Goal: Transaction & Acquisition: Purchase product/service

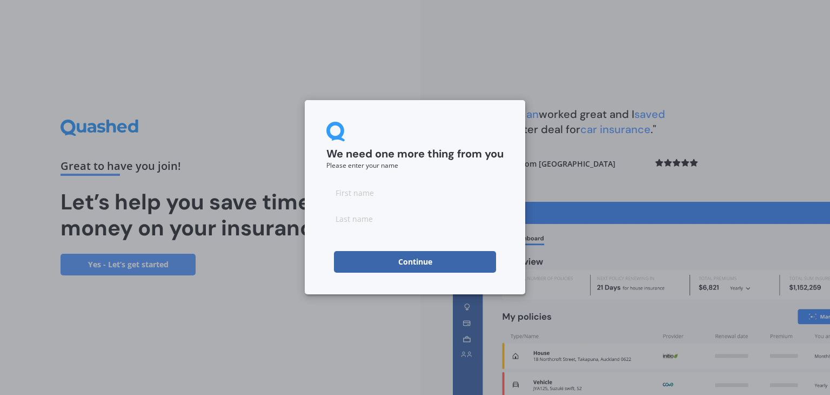
click at [357, 194] on input at bounding box center [415, 193] width 177 height 22
type input "b"
click at [359, 219] on input at bounding box center [415, 219] width 177 height 22
type input "singh"
click at [383, 256] on button "Continue" at bounding box center [415, 262] width 162 height 22
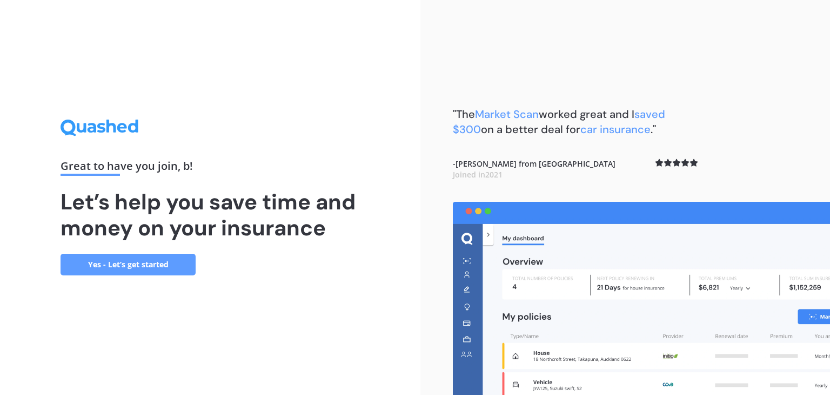
click at [94, 264] on link "Yes - Let’s get started" at bounding box center [128, 265] width 135 height 22
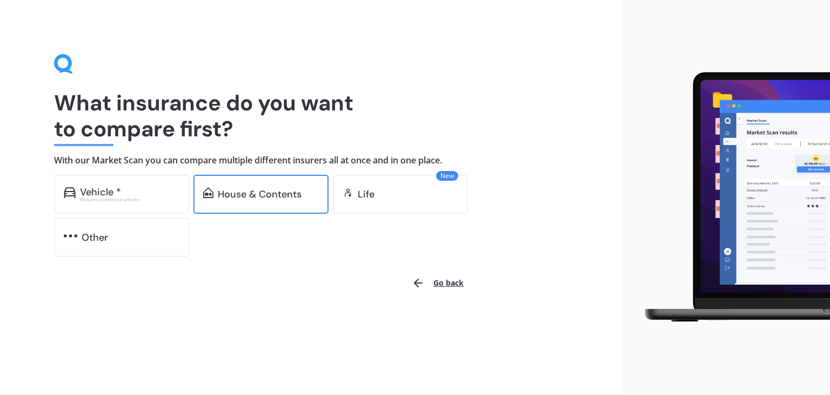
click at [270, 206] on div "House & Contents" at bounding box center [261, 194] width 135 height 39
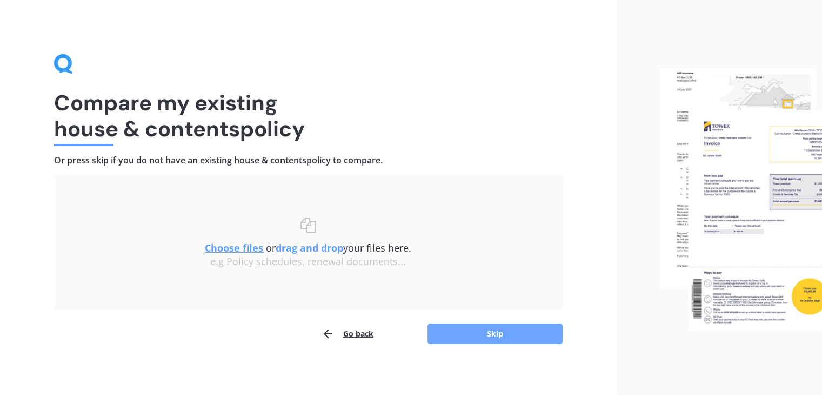
click at [491, 329] on button "Skip" at bounding box center [495, 333] width 135 height 21
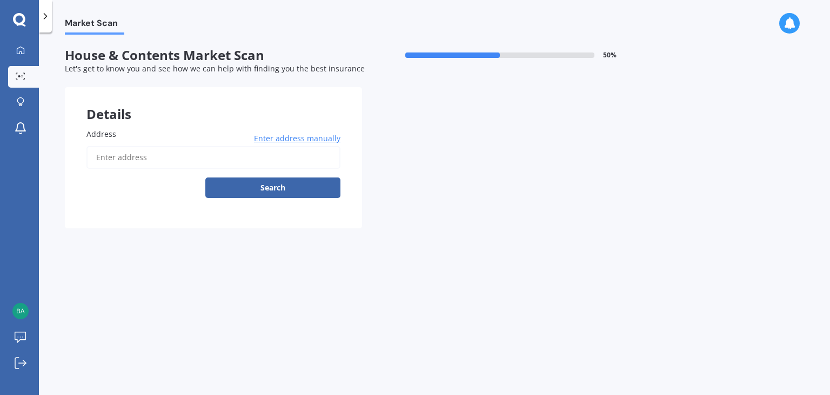
click at [129, 156] on input "Address" at bounding box center [213, 157] width 254 height 23
type input "3 Bostonkip Crescent, Fitzroy, Hamilton 3206"
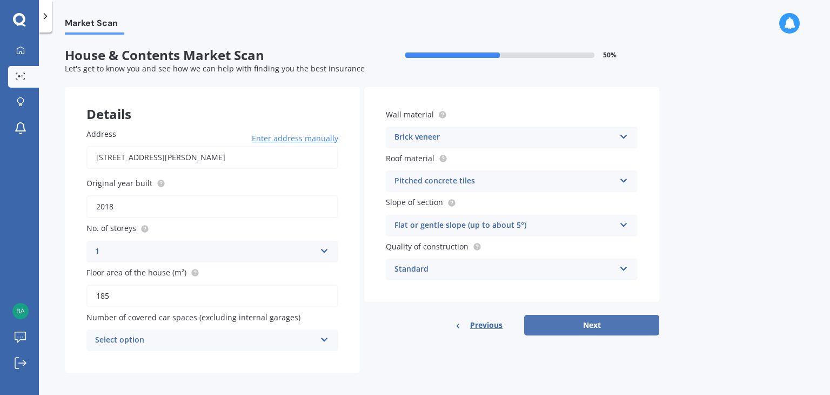
click at [604, 332] on button "Next" at bounding box center [591, 325] width 135 height 21
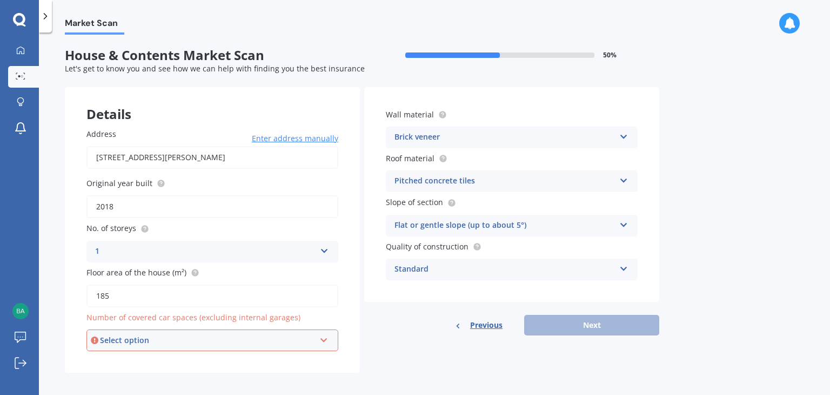
click at [142, 344] on div "Select option" at bounding box center [207, 340] width 215 height 12
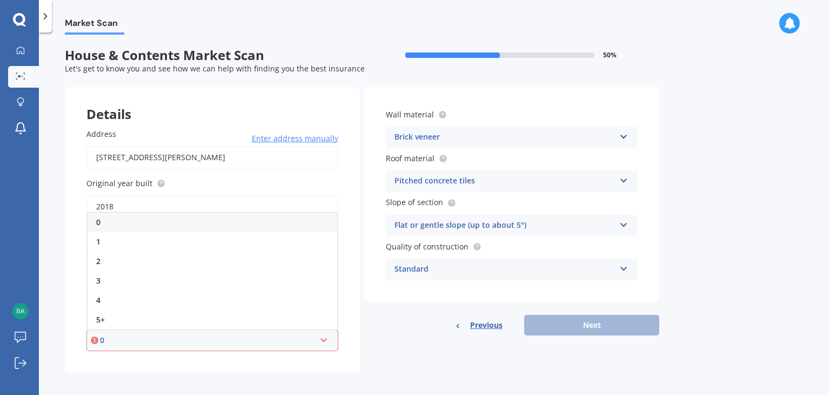
click at [350, 343] on div "Address 3 Bostonkip Crescent, Fitzroy, Hamilton 3206 Enter address manually Sea…" at bounding box center [212, 239] width 295 height 266
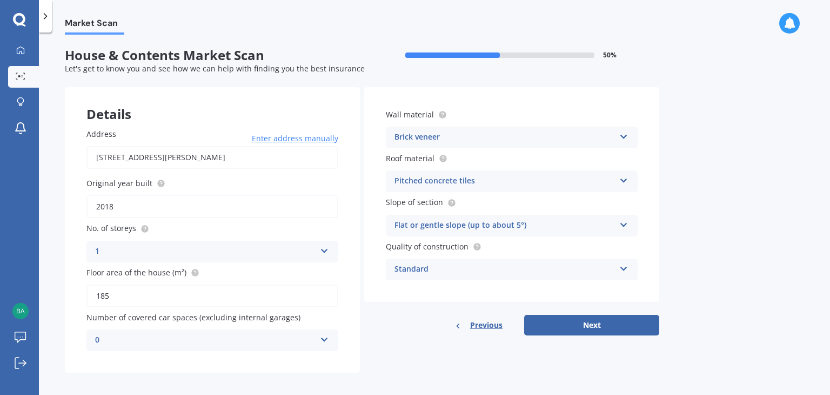
click at [202, 341] on div "0" at bounding box center [205, 340] width 221 height 13
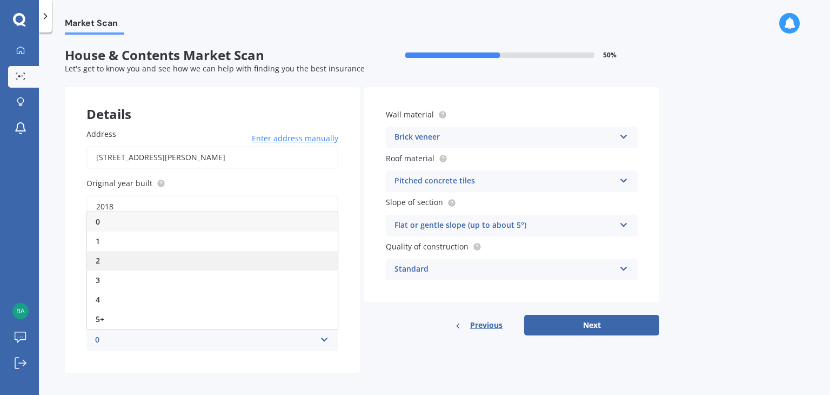
click at [99, 261] on span "2" at bounding box center [98, 260] width 4 height 10
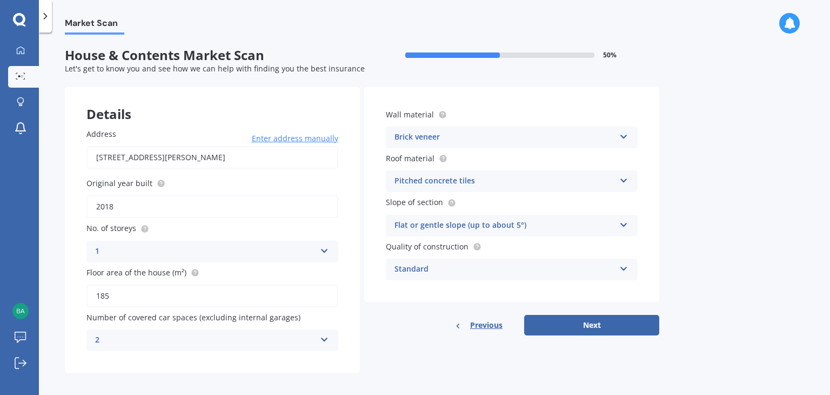
click at [238, 335] on div "2" at bounding box center [205, 340] width 221 height 13
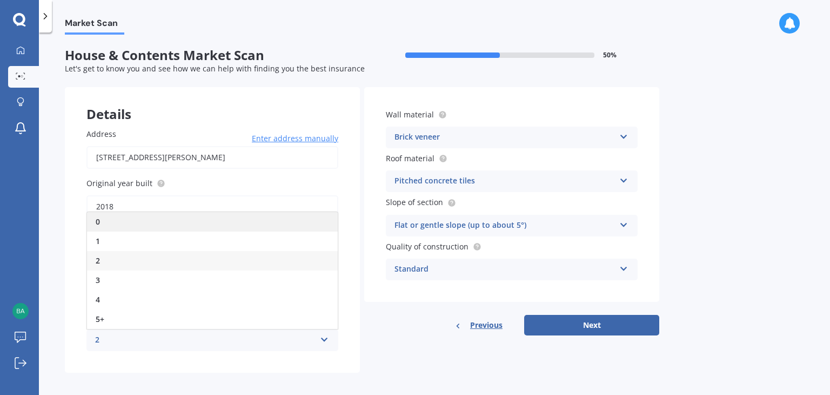
click at [106, 222] on div "0" at bounding box center [212, 221] width 251 height 19
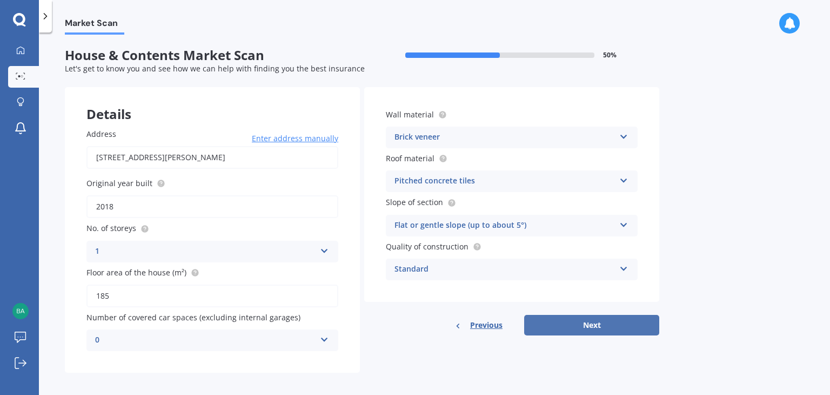
click at [621, 328] on button "Next" at bounding box center [591, 325] width 135 height 21
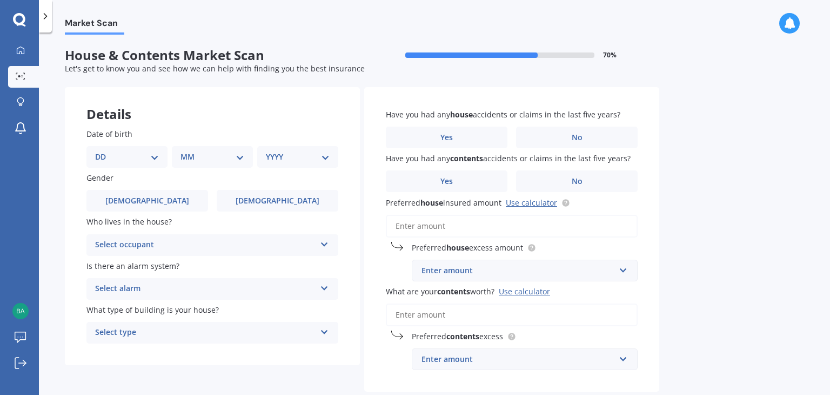
click at [143, 157] on select "DD 01 02 03 04 05 06 07 08 09 10 11 12 13 14 15 16 17 18 19 20 21 22 23 24 25 2…" at bounding box center [127, 157] width 64 height 12
select select "13"
click at [104, 151] on select "DD 01 02 03 04 05 06 07 08 09 10 11 12 13 14 15 16 17 18 19 20 21 22 23 24 25 2…" at bounding box center [127, 157] width 64 height 12
click at [210, 155] on select "MM 01 02 03 04 05 06 07 08 09 10 11 12" at bounding box center [214, 157] width 59 height 12
select select "07"
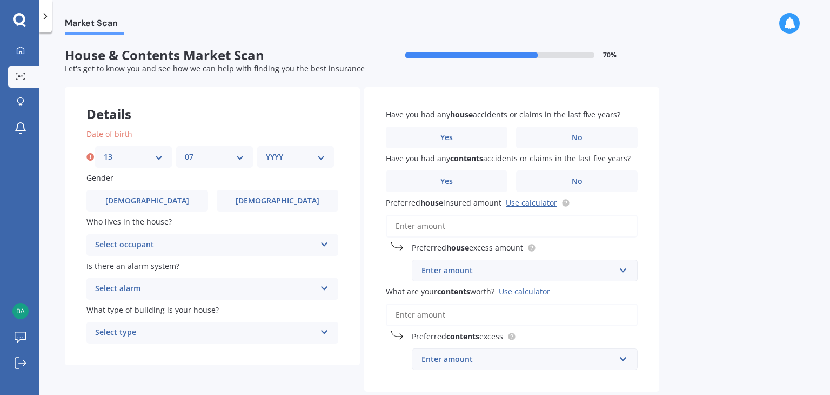
click at [185, 151] on select "MM 01 02 03 04 05 06 07 08 09 10 11 12" at bounding box center [214, 157] width 59 height 12
click at [274, 154] on select "YYYY 2009 2008 2007 2006 2005 2004 2003 2002 2001 2000 1999 1998 1997 1996 1995…" at bounding box center [295, 157] width 59 height 12
select select "1991"
click at [266, 151] on select "YYYY 2009 2008 2007 2006 2005 2004 2003 2002 2001 2000 1999 1998 1997 1996 1995…" at bounding box center [295, 157] width 59 height 12
click at [128, 202] on label "Male" at bounding box center [147, 201] width 122 height 22
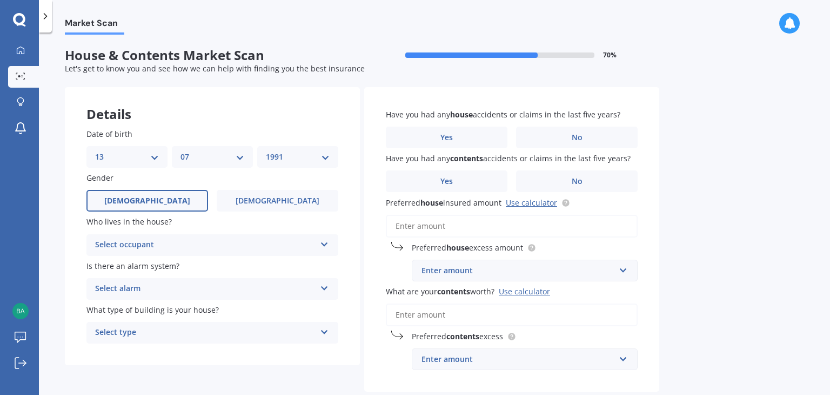
click at [0, 0] on input "Male" at bounding box center [0, 0] width 0 height 0
click at [136, 250] on div "Select occupant" at bounding box center [205, 244] width 221 height 13
click at [112, 265] on span "Owner" at bounding box center [108, 266] width 24 height 10
click at [163, 290] on div "Select alarm" at bounding box center [205, 288] width 221 height 13
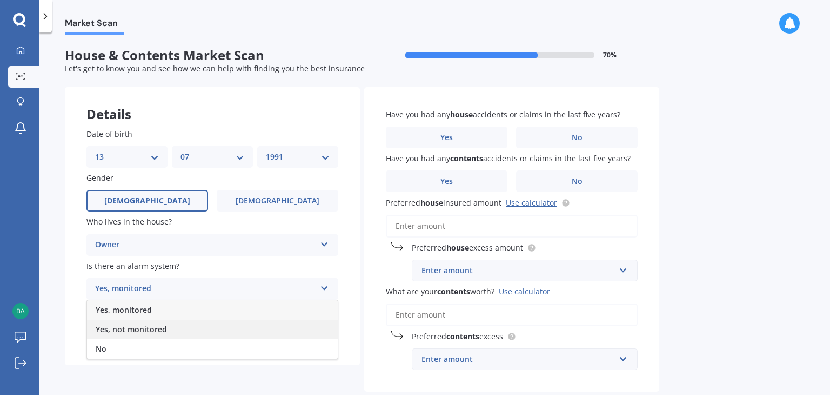
click at [149, 334] on span "Yes, not monitored" at bounding box center [131, 329] width 71 height 10
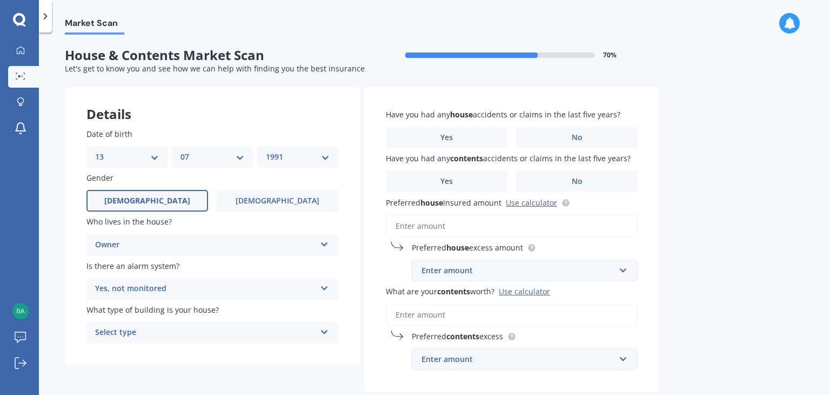
click at [147, 327] on div "Select type" at bounding box center [205, 332] width 221 height 13
click at [118, 272] on span "Freestanding" at bounding box center [120, 272] width 48 height 10
click at [603, 143] on label "No" at bounding box center [577, 137] width 122 height 22
click at [0, 0] on input "No" at bounding box center [0, 0] width 0 height 0
click at [465, 193] on div "Have you had any house accidents or claims in the last five years? Yes No Have …" at bounding box center [511, 239] width 295 height 305
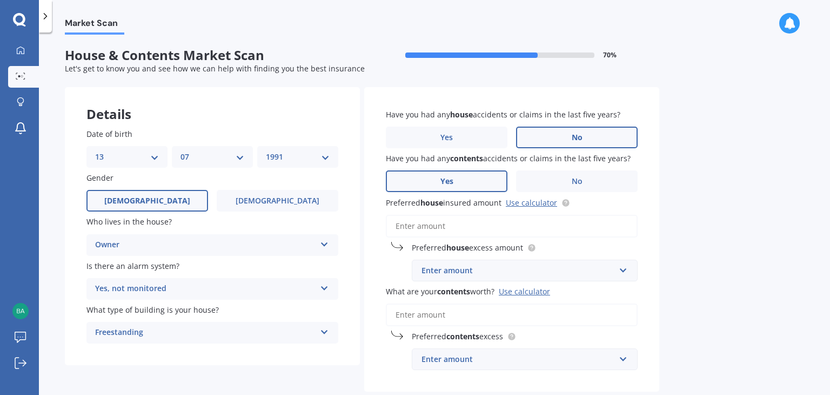
click at [465, 181] on label "Yes" at bounding box center [447, 181] width 122 height 22
click at [0, 0] on input "Yes" at bounding box center [0, 0] width 0 height 0
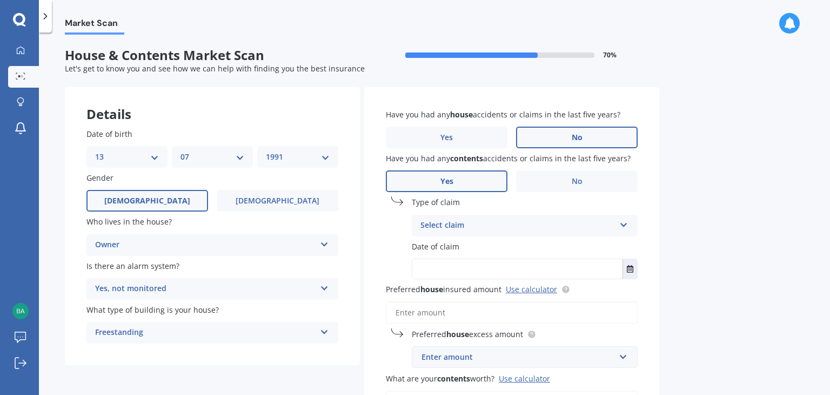
click at [468, 225] on div "Select claim" at bounding box center [518, 225] width 195 height 13
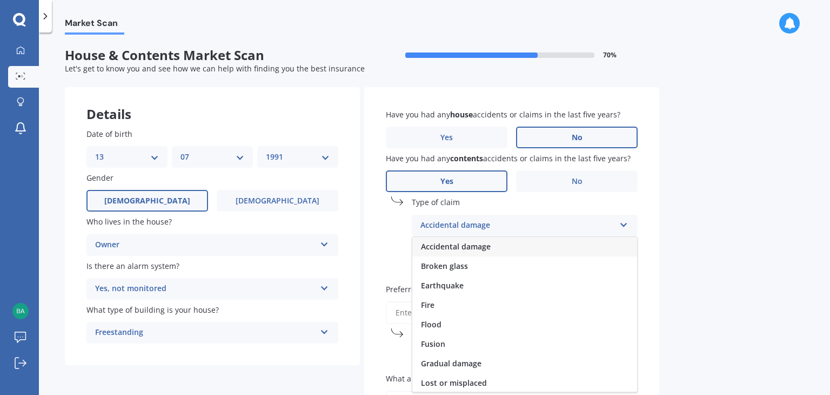
click at [463, 248] on span "Accidental damage" at bounding box center [456, 246] width 70 height 10
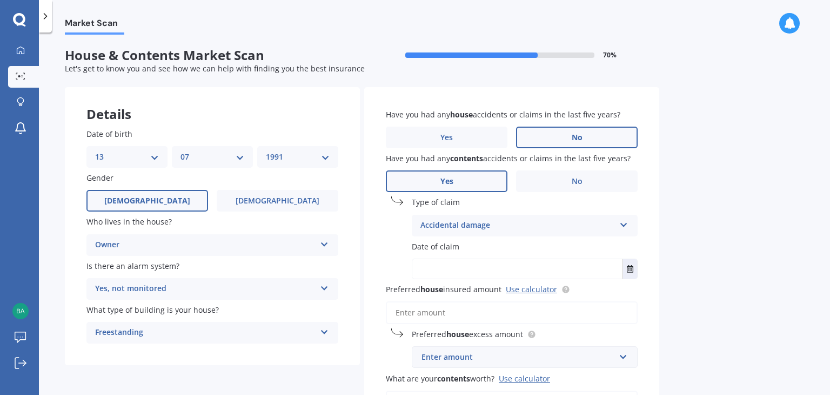
click at [454, 271] on input "text" at bounding box center [517, 268] width 210 height 19
click at [628, 270] on icon "Select date" at bounding box center [630, 269] width 6 height 8
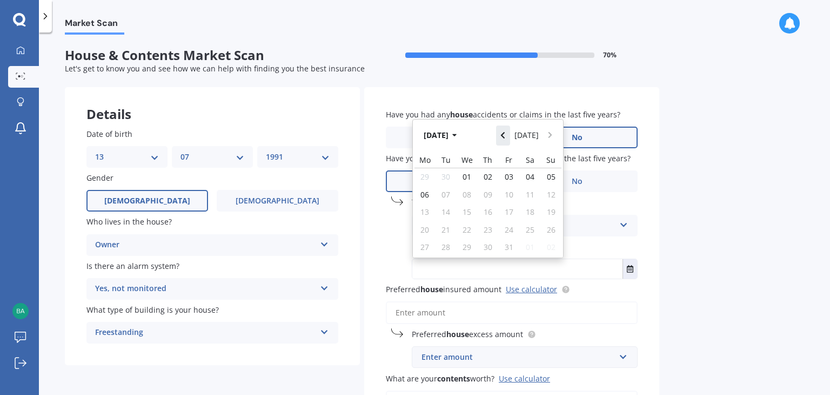
click at [505, 138] on icon "Navigate back" at bounding box center [503, 135] width 4 height 6
click at [507, 138] on button "Navigate back" at bounding box center [503, 131] width 14 height 19
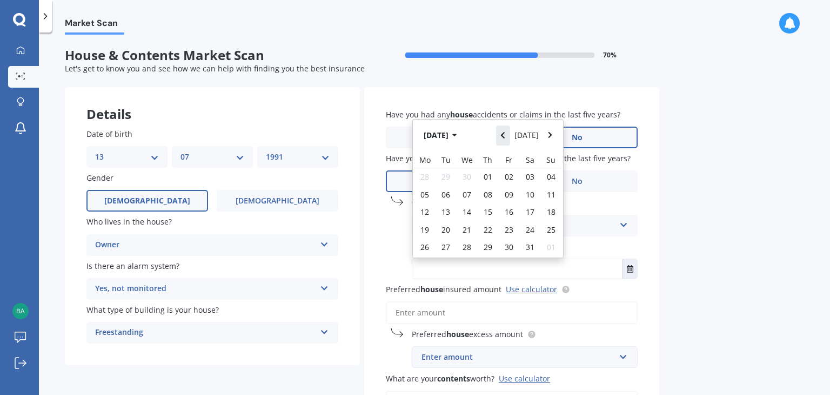
click at [505, 138] on icon "Navigate back" at bounding box center [503, 135] width 4 height 6
click at [507, 138] on button "Navigate back" at bounding box center [503, 131] width 14 height 19
click at [505, 135] on icon "Navigate back" at bounding box center [503, 132] width 4 height 6
click at [465, 138] on button "Jan 2025" at bounding box center [442, 134] width 46 height 19
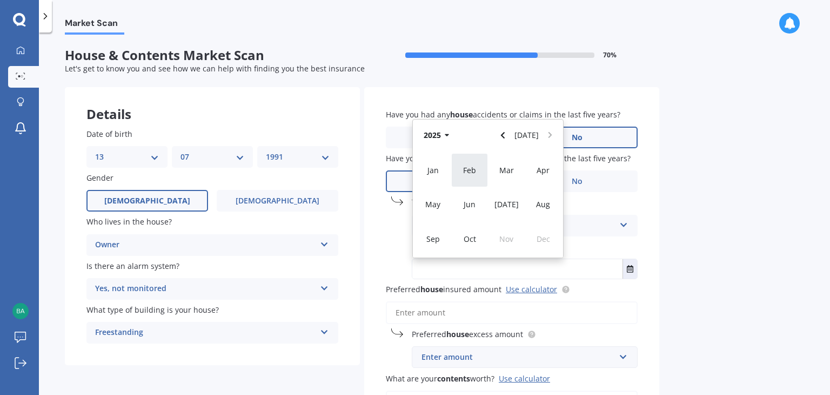
click at [468, 177] on div "Feb" at bounding box center [469, 170] width 37 height 34
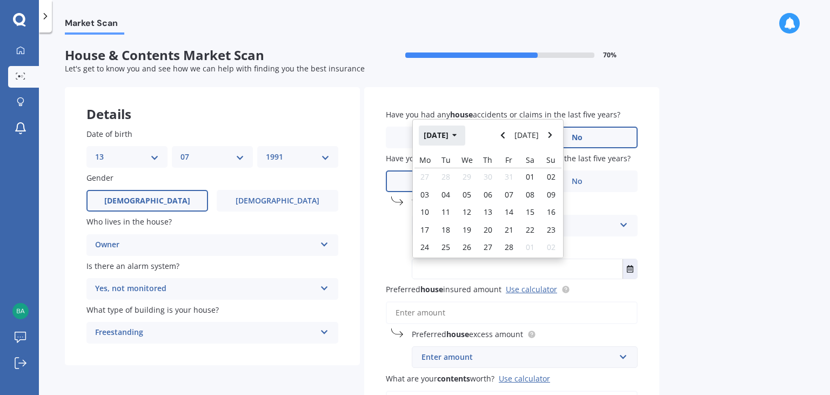
click at [453, 129] on button "Feb 2025" at bounding box center [442, 134] width 46 height 19
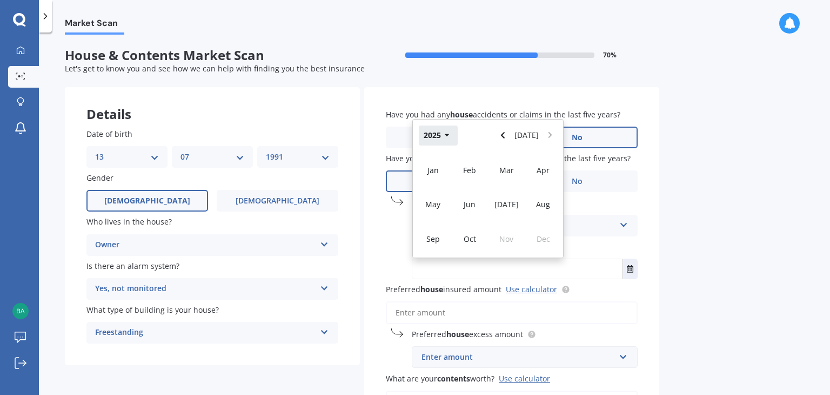
click at [428, 139] on button "2025" at bounding box center [438, 134] width 39 height 19
click at [440, 211] on div "2023" at bounding box center [433, 204] width 37 height 34
click at [464, 182] on div "Feb" at bounding box center [469, 170] width 37 height 34
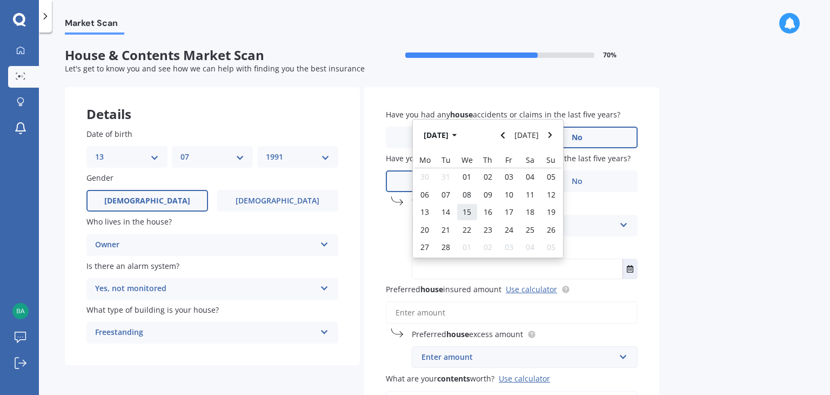
click at [474, 220] on div "15" at bounding box center [467, 211] width 21 height 17
type input "15/02/2023"
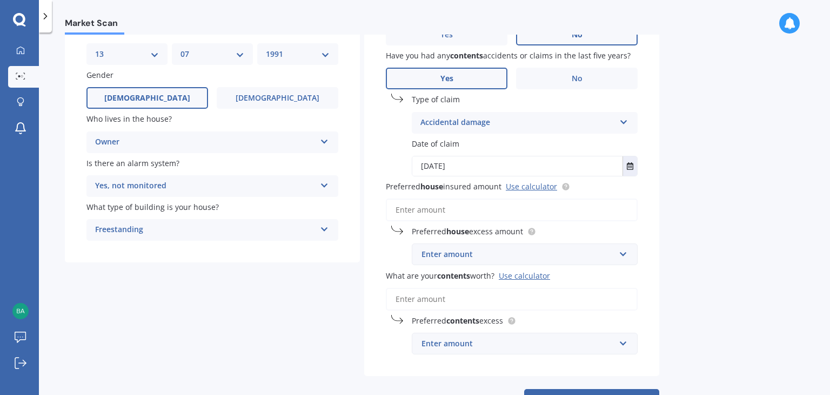
scroll to position [108, 0]
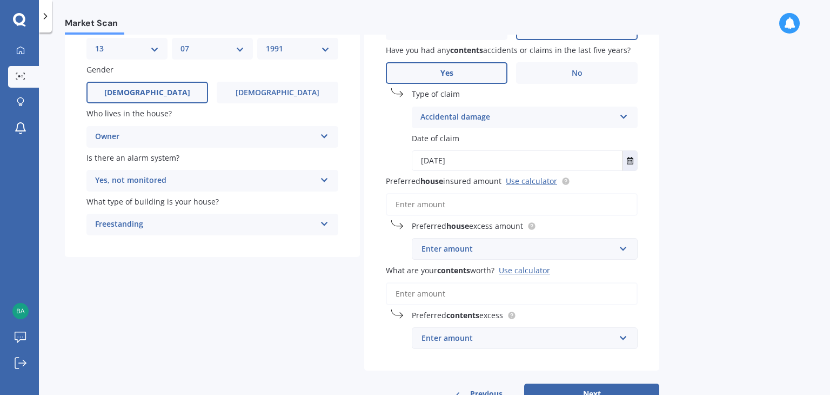
click at [437, 208] on input "Preferred house insured amount Use calculator" at bounding box center [512, 204] width 252 height 23
click at [520, 241] on input "text" at bounding box center [521, 248] width 216 height 21
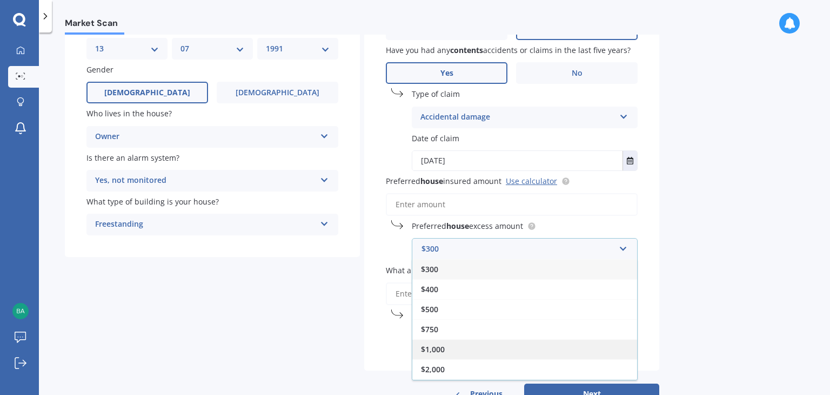
click at [440, 351] on span "$1,000" at bounding box center [433, 349] width 24 height 10
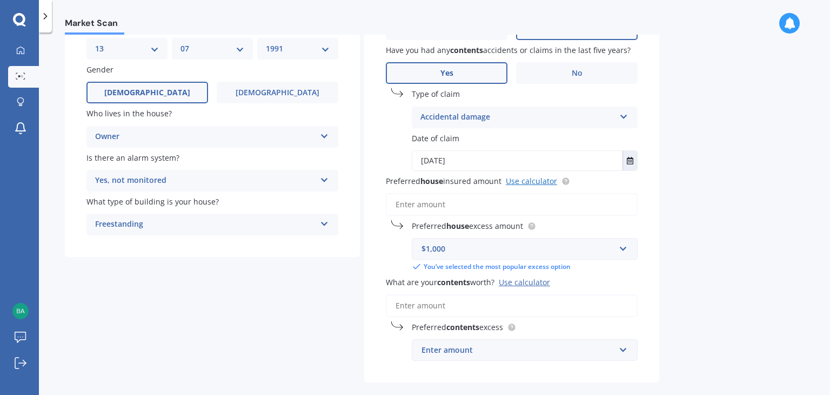
click at [551, 181] on link "Use calculator" at bounding box center [531, 181] width 51 height 10
click at [430, 202] on input "Preferred house insured amount Use calculator" at bounding box center [512, 204] width 252 height 23
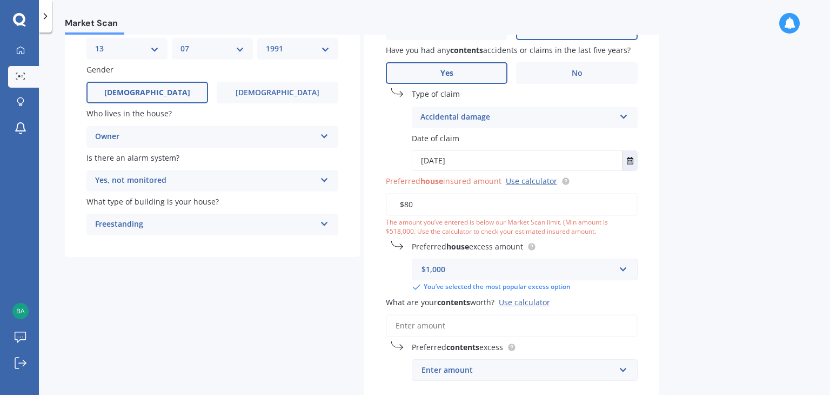
type input "$8"
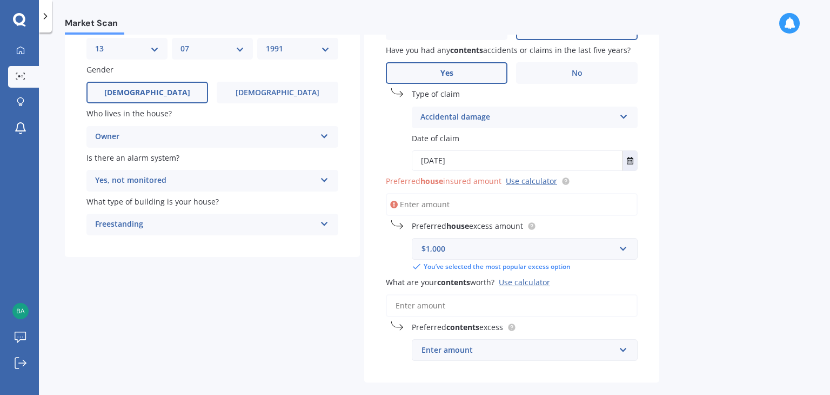
type input "$5"
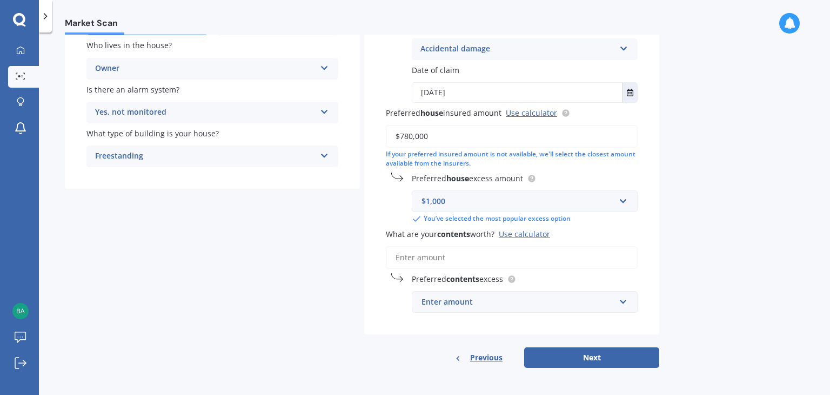
scroll to position [177, 0]
type input "$780,000"
click at [440, 258] on input "What are your contents worth? Use calculator" at bounding box center [512, 256] width 252 height 23
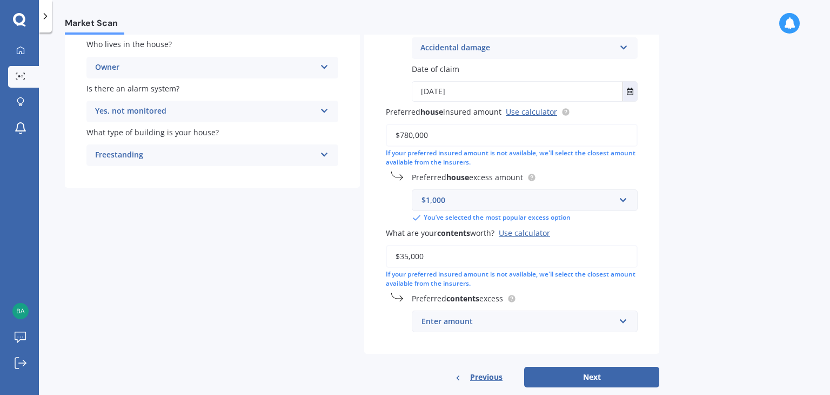
type input "$35,000"
click at [463, 327] on div "Enter amount" at bounding box center [519, 321] width 194 height 12
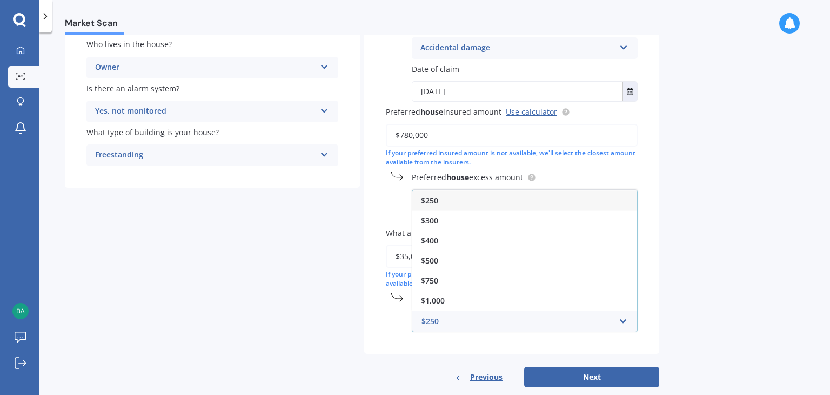
click at [445, 202] on div "$250" at bounding box center [524, 200] width 225 height 20
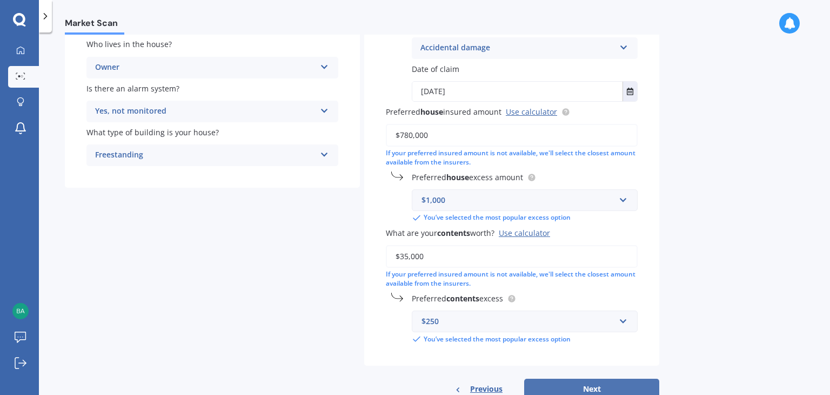
click at [603, 388] on button "Next" at bounding box center [591, 388] width 135 height 21
select select "13"
select select "07"
select select "1991"
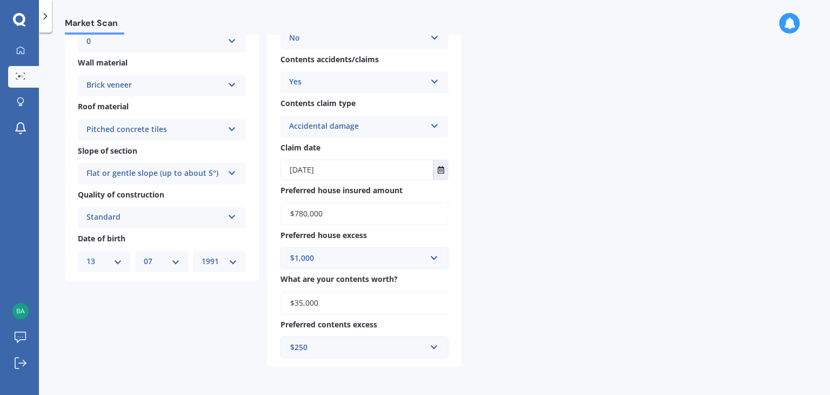
scroll to position [0, 0]
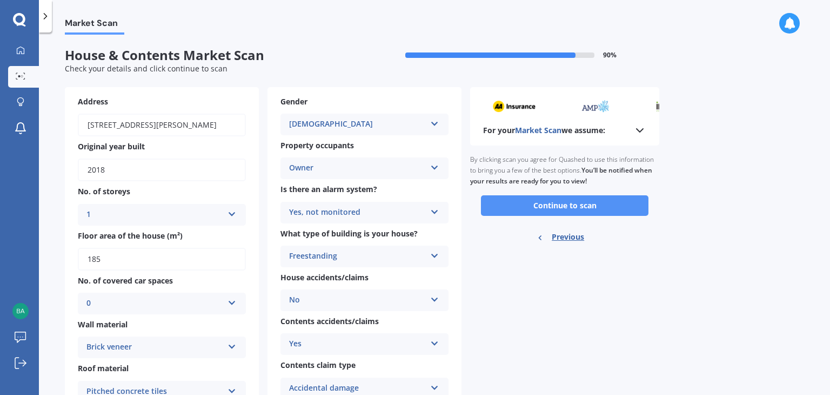
click at [595, 209] on button "Continue to scan" at bounding box center [565, 205] width 168 height 21
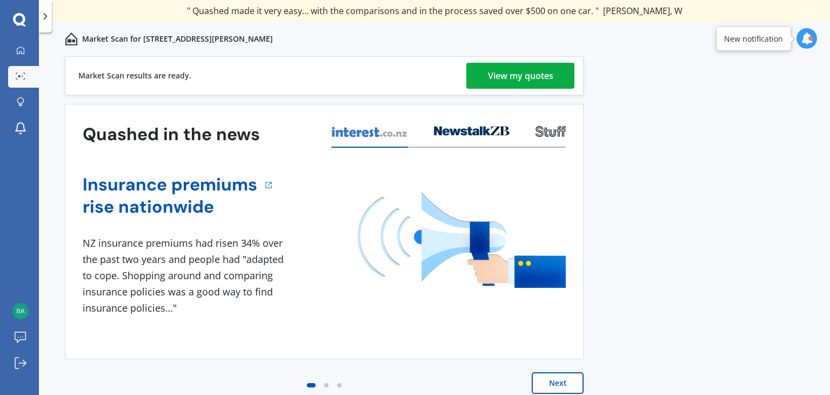
click at [497, 80] on div "View my quotes" at bounding box center [520, 76] width 65 height 26
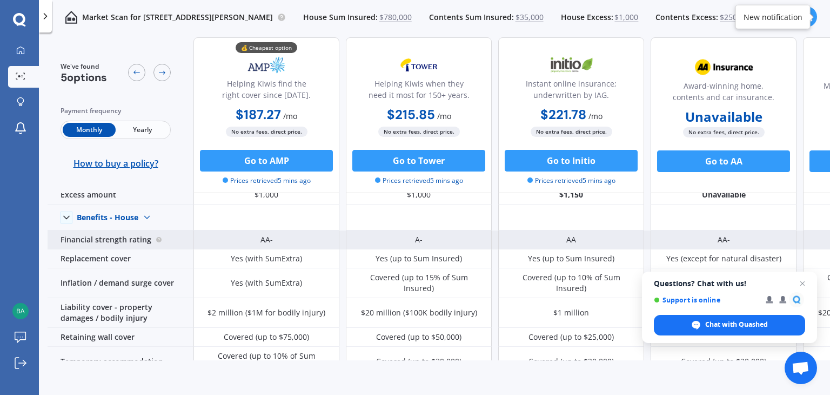
scroll to position [54, 0]
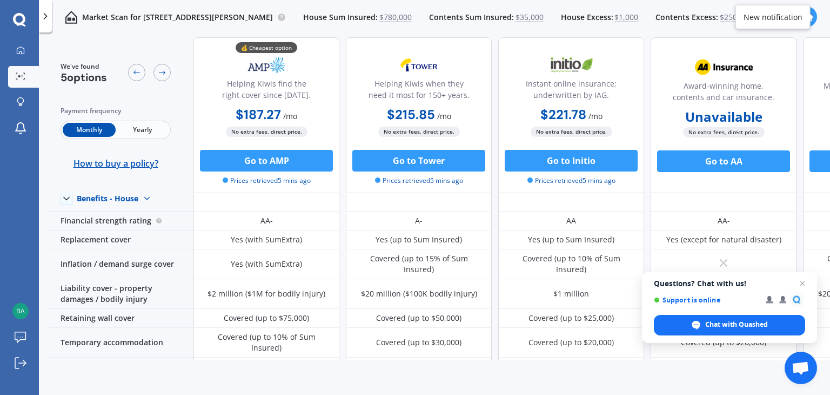
click at [147, 132] on span "Yearly" at bounding box center [142, 130] width 53 height 14
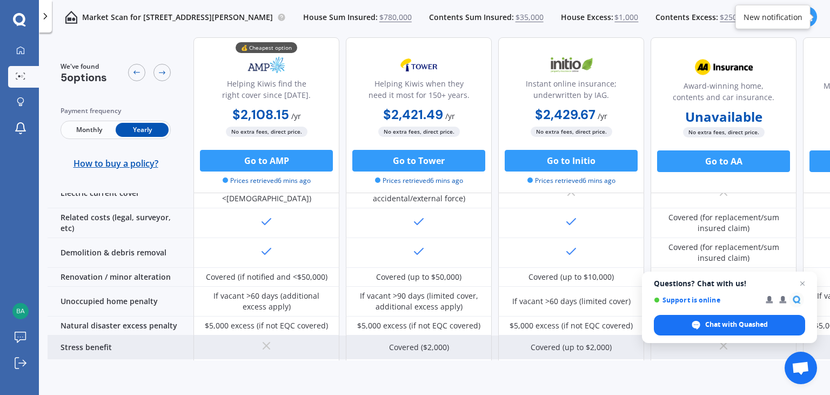
scroll to position [487, 0]
